Goal: Communication & Community: Answer question/provide support

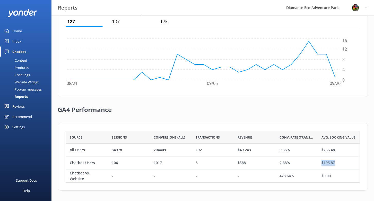
scroll to position [52, 294]
click at [15, 41] on div "Inbox" at bounding box center [16, 41] width 9 height 10
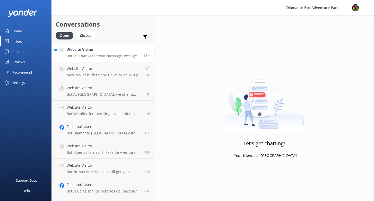
click at [104, 52] on h4 "Website Visitor" at bounding box center [103, 50] width 73 height 6
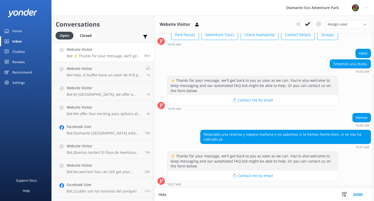
scroll to position [37, 0]
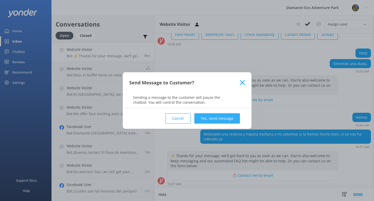
type textarea "Hola"
click at [212, 118] on button "Yes, send message" at bounding box center [217, 118] width 46 height 10
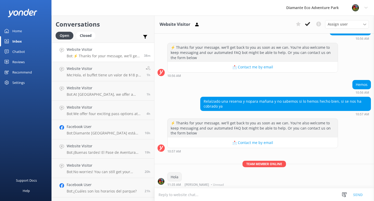
scroll to position [70, 0]
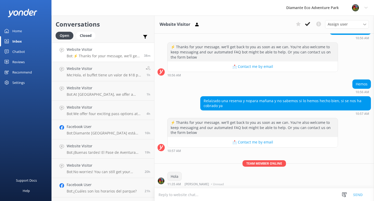
click at [177, 195] on textarea at bounding box center [265, 194] width 220 height 13
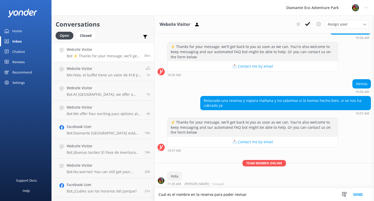
type textarea "Cual es el nombre en la reserva para poder revisar"
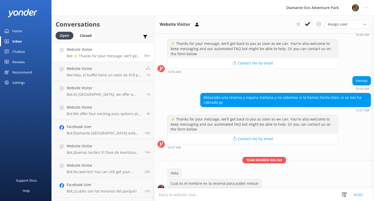
scroll to position [80, 0]
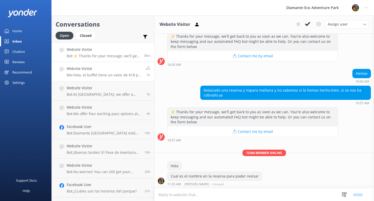
click at [90, 70] on h4 "Website Visitor" at bounding box center [104, 69] width 75 height 6
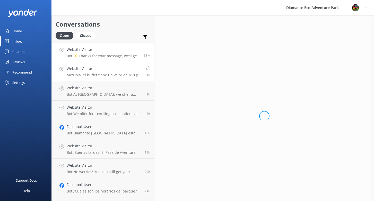
click at [80, 53] on div "Website Visitor Bot: ⚡ Thanks for your message, we'll get back to you as soon a…" at bounding box center [103, 52] width 73 height 11
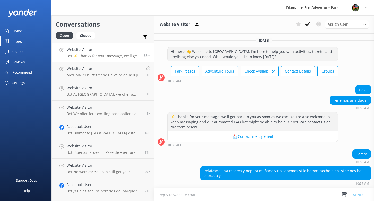
scroll to position [80, 0]
